Goal: Find specific page/section: Find specific page/section

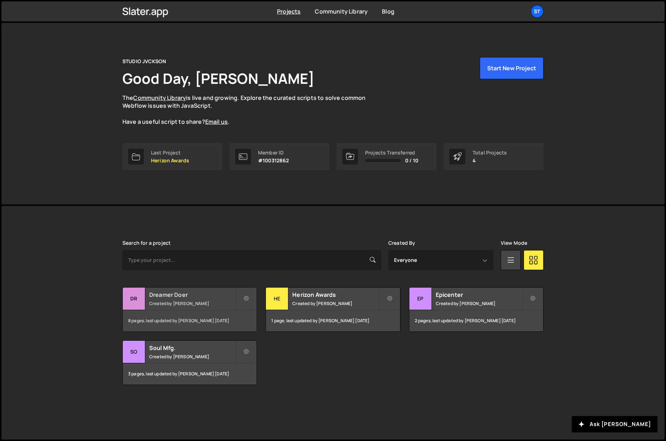
click at [176, 294] on h2 "Dreamer Doer" at bounding box center [192, 295] width 86 height 8
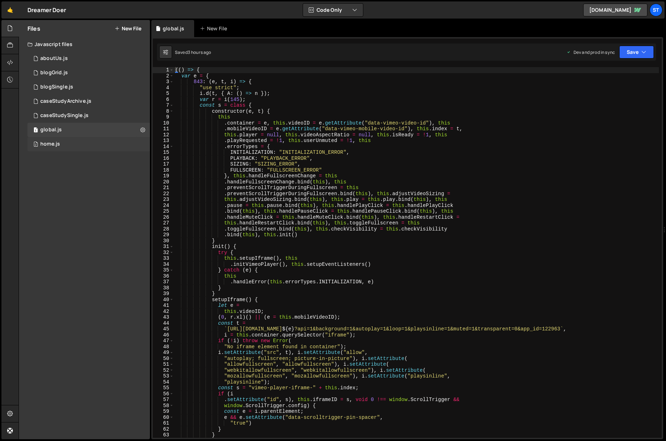
click at [51, 147] on div "2 home.js 0" at bounding box center [88, 144] width 122 height 14
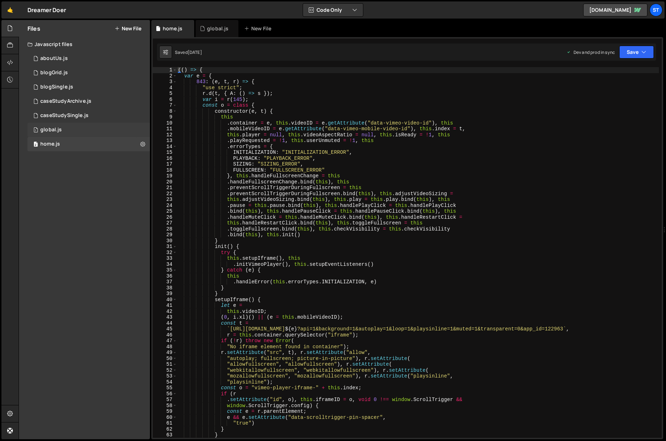
click at [72, 128] on div "1 global.js 0" at bounding box center [88, 130] width 122 height 14
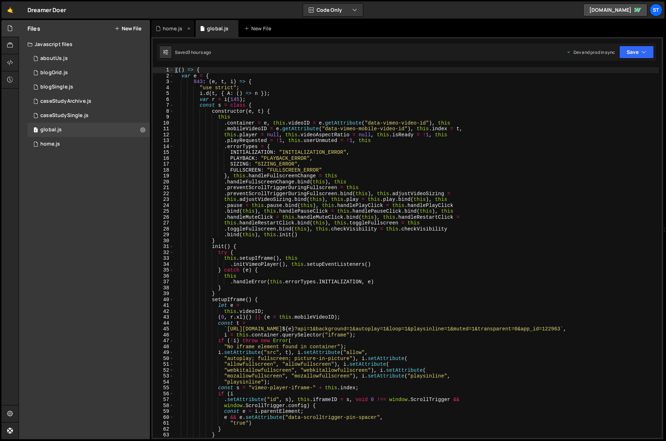
click at [191, 29] on icon at bounding box center [188, 28] width 5 height 7
click at [0, 0] on icon at bounding box center [0, 0] width 0 height 0
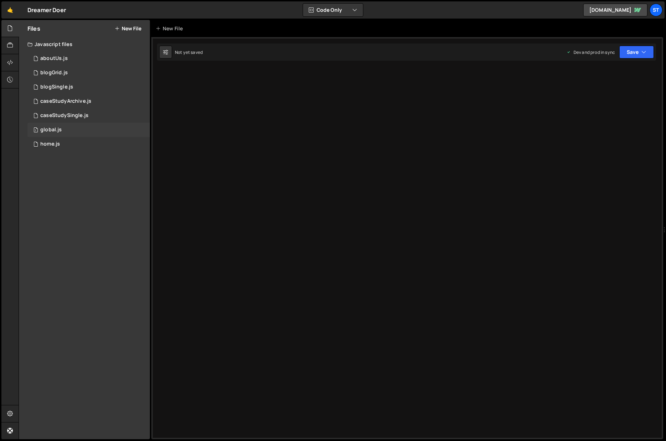
click at [47, 128] on div "global.js" at bounding box center [50, 130] width 21 height 6
